Goal: Transaction & Acquisition: Book appointment/travel/reservation

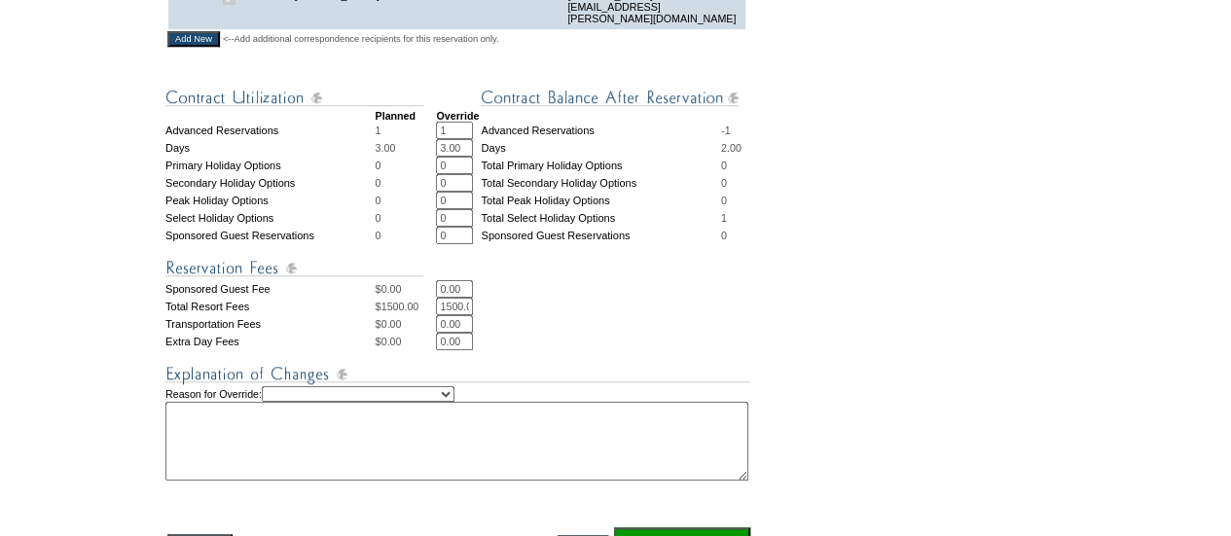
scroll to position [684, 0]
click at [406, 401] on select "Creating Continuous Stay Days Rebooked After Cancellation Editing Occupant Expe…" at bounding box center [358, 393] width 193 height 16
select select "1042"
click at [281, 399] on select "Creating Continuous Stay Days Rebooked After Cancellation Editing Occupant Expe…" at bounding box center [358, 393] width 193 height 16
click at [343, 447] on textarea at bounding box center [456, 440] width 583 height 79
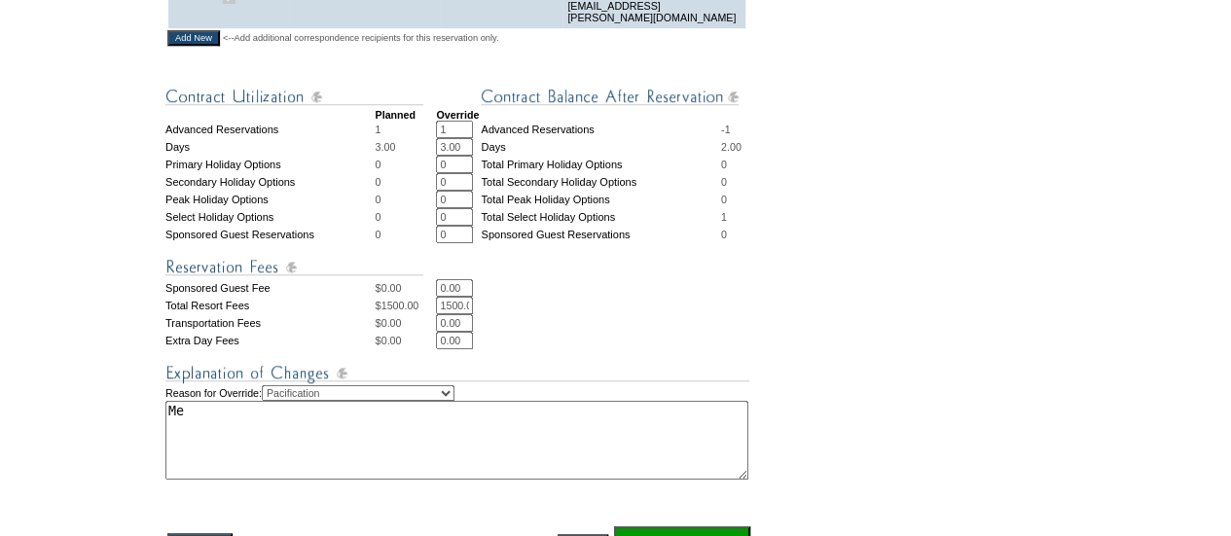
type textarea "M"
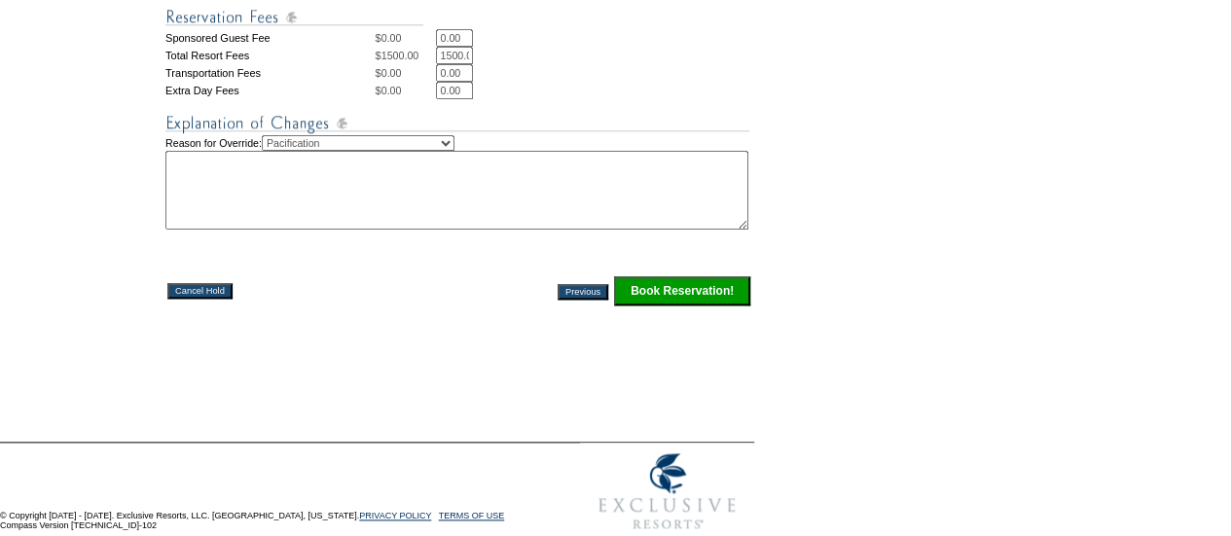
scroll to position [935, 0]
click at [662, 305] on input "Book Reservation!" at bounding box center [682, 289] width 136 height 29
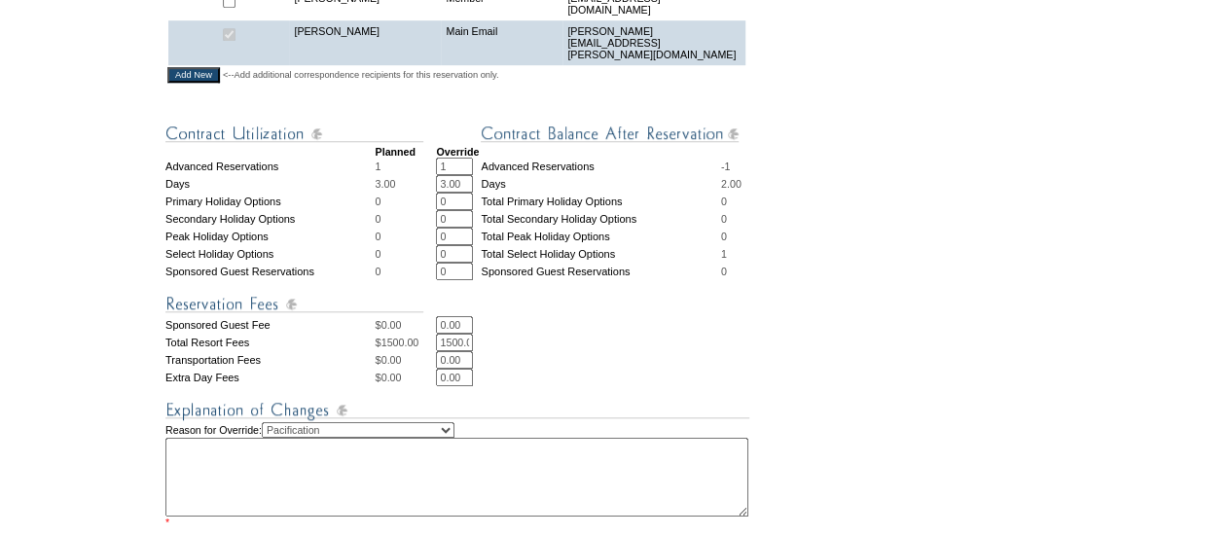
scroll to position [635, 0]
click at [462, 514] on textarea at bounding box center [456, 478] width 583 height 79
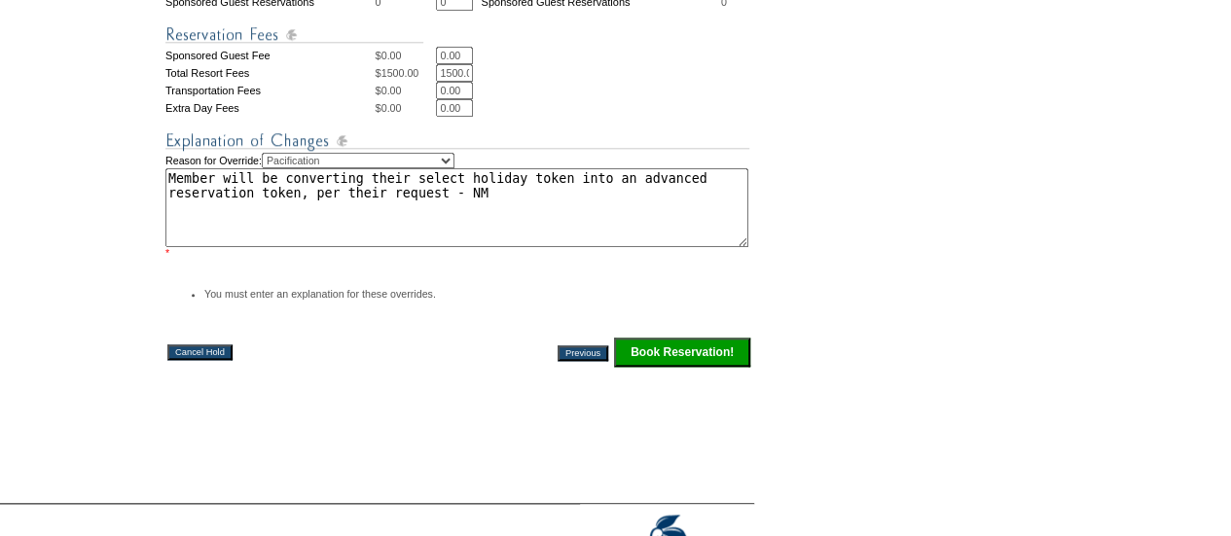
scroll to position [923, 0]
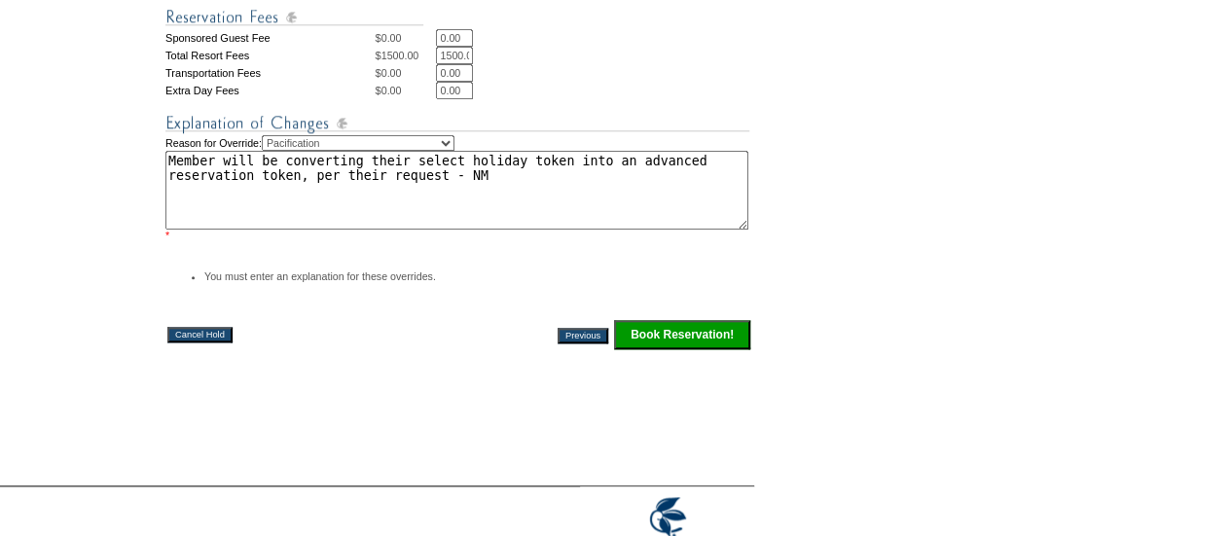
type textarea "Member will be converting their select holiday token into an advanced reservati…"
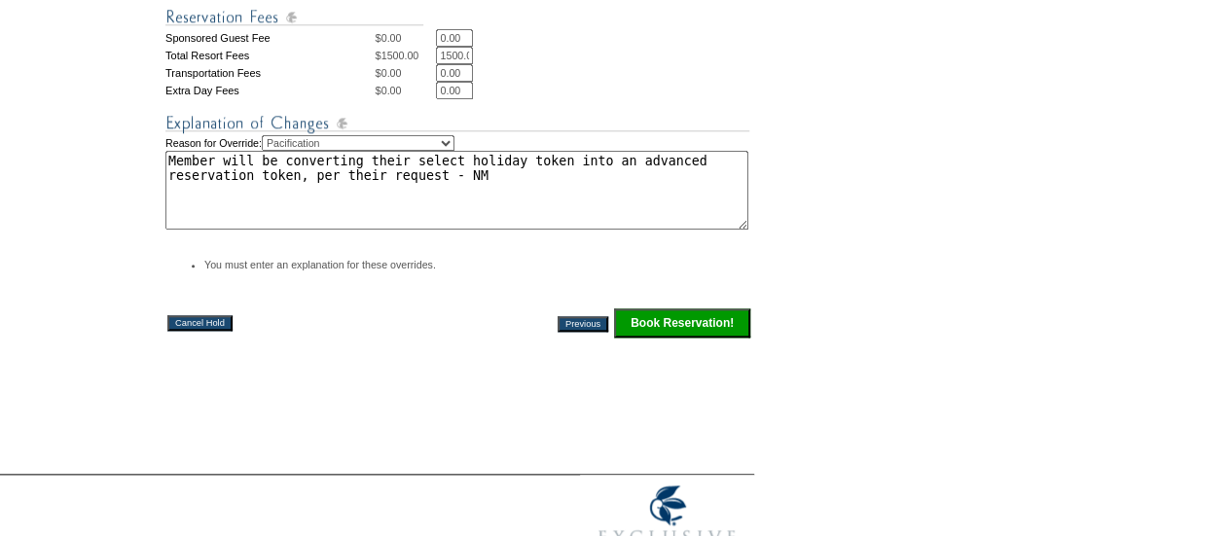
click at [681, 337] on input "Book Reservation!" at bounding box center [682, 323] width 136 height 29
